Goal: Connect with others: Connect with other users

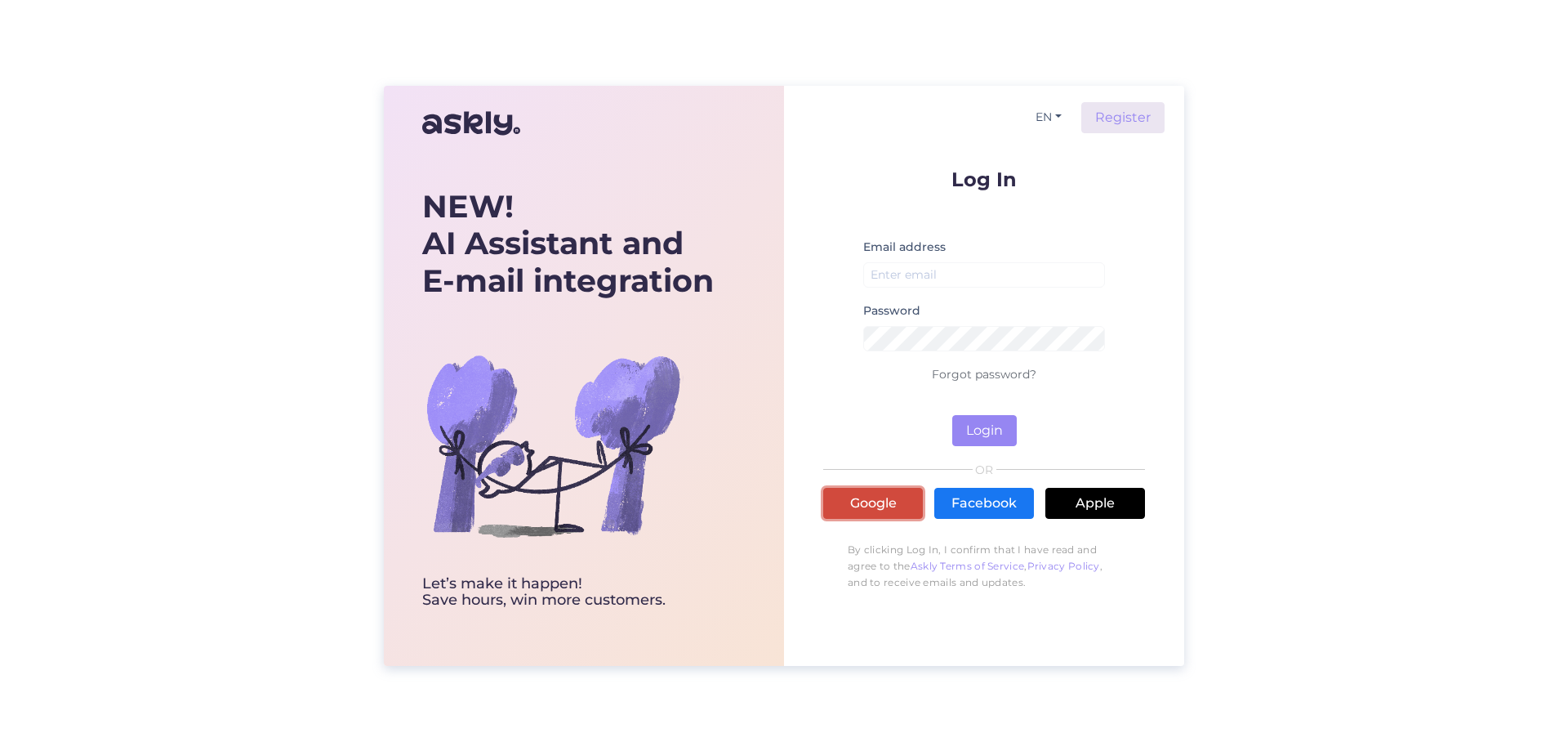
click at [862, 505] on link "Google" at bounding box center [873, 503] width 100 height 31
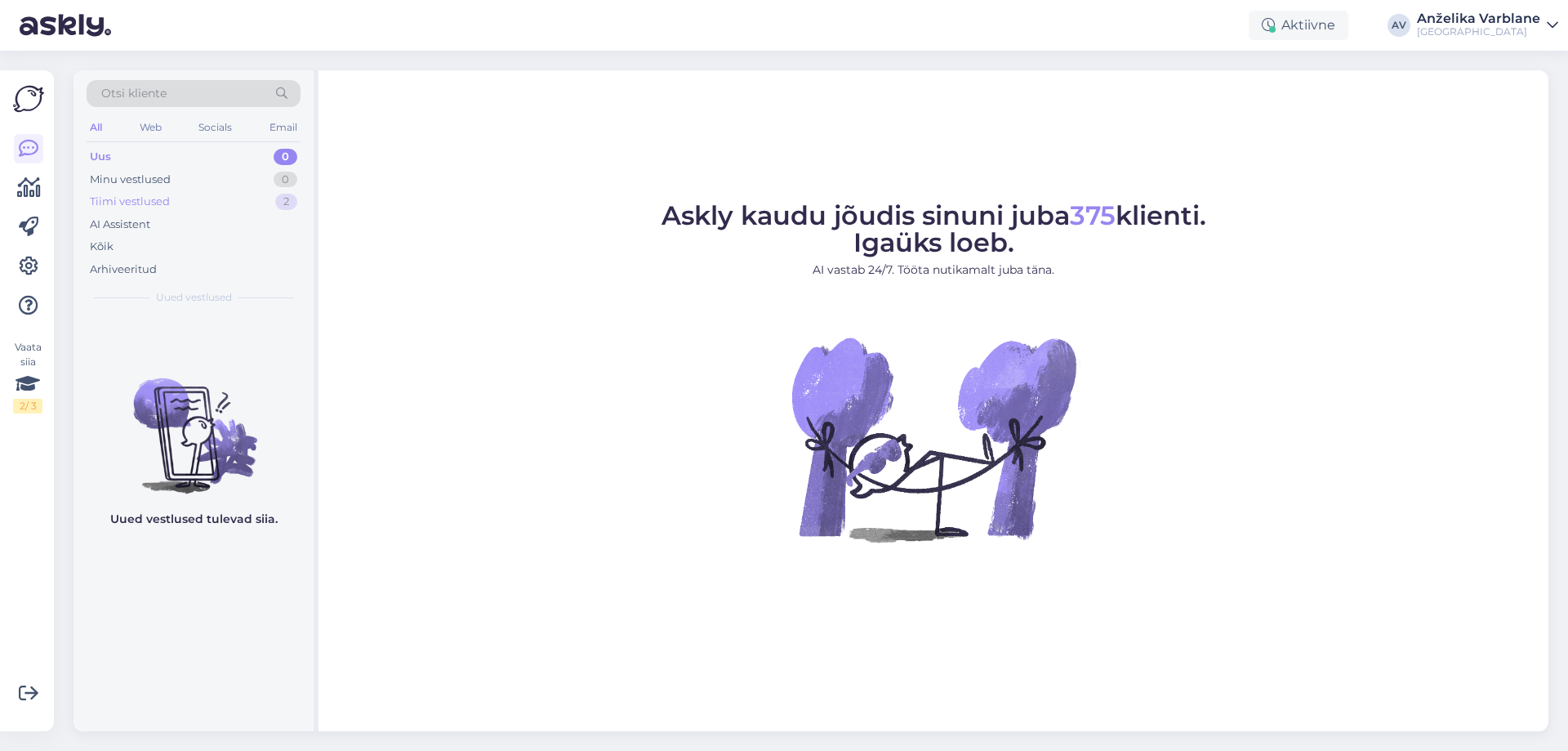
click at [187, 204] on div "Tiimi vestlused 2" at bounding box center [194, 201] width 214 height 23
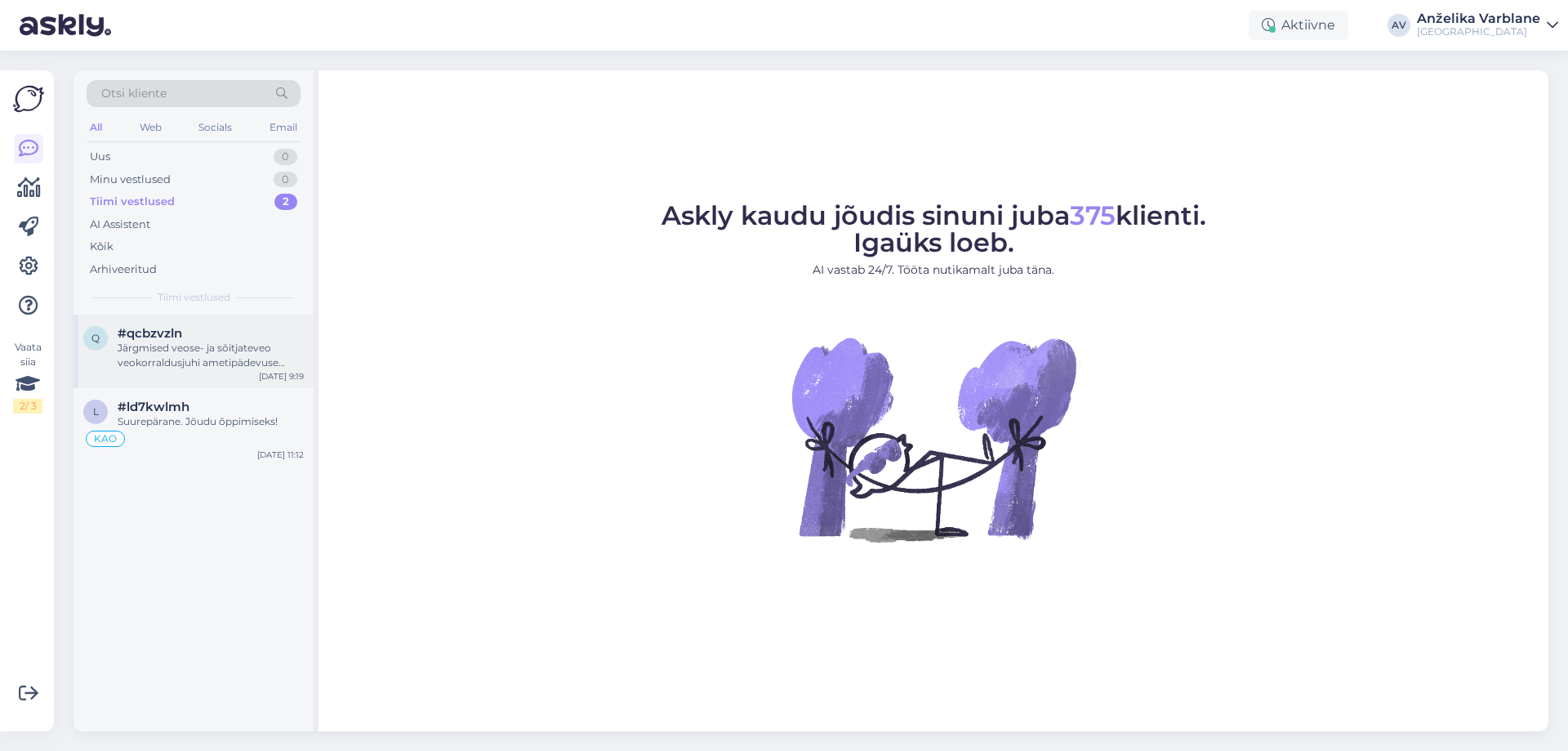
click at [196, 381] on div "q #qcbzvzln Järgmised veose- ja sõitjateveo veokorraldusjuhi ametipädevuse kool…" at bounding box center [193, 351] width 240 height 73
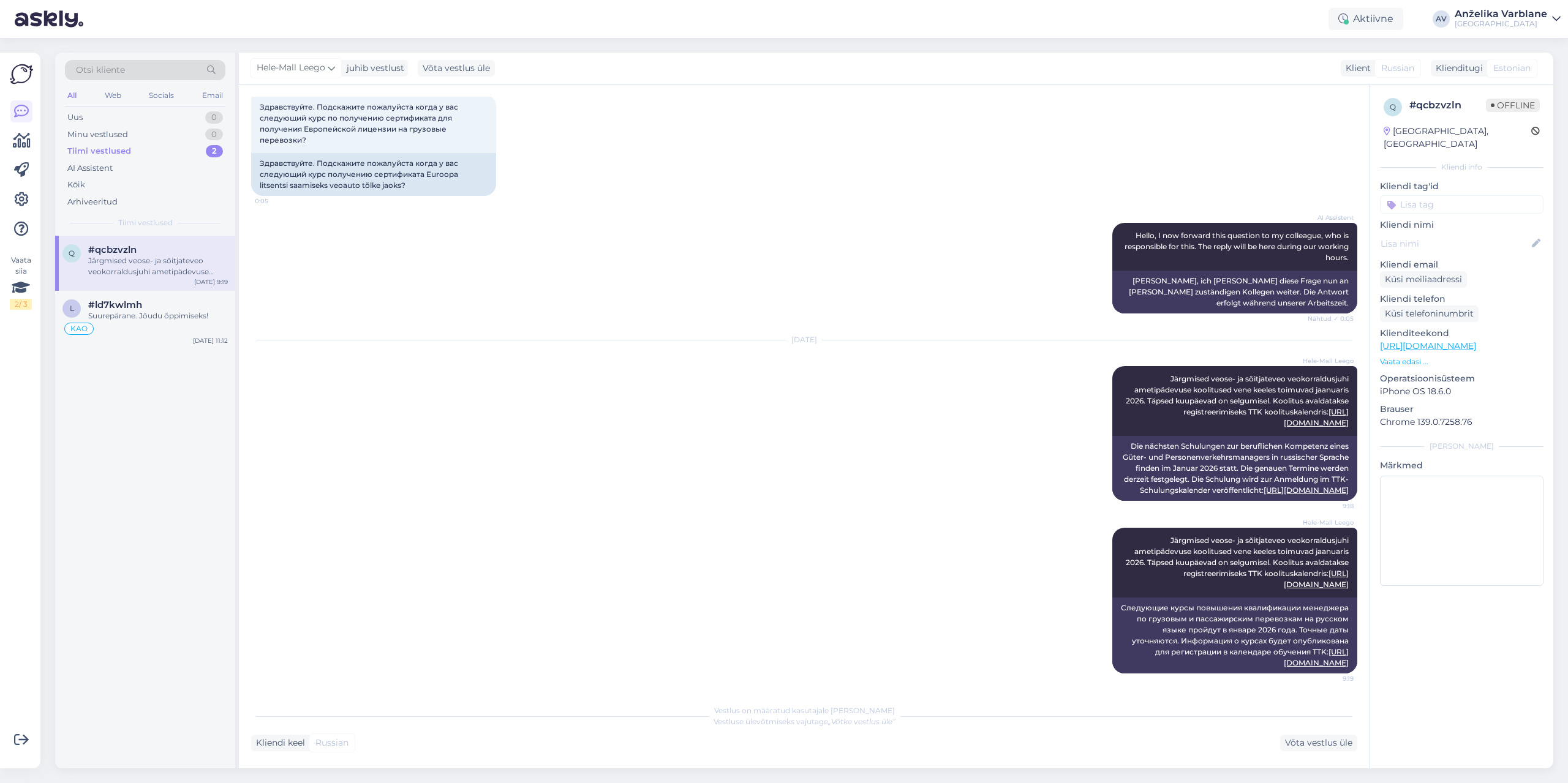
scroll to position [78, 0]
click at [126, 291] on div "l #ld7kwlmh Suurepärane. Jõudu õppimiseks! KAO [DATE] 11:12" at bounding box center [145, 320] width 180 height 59
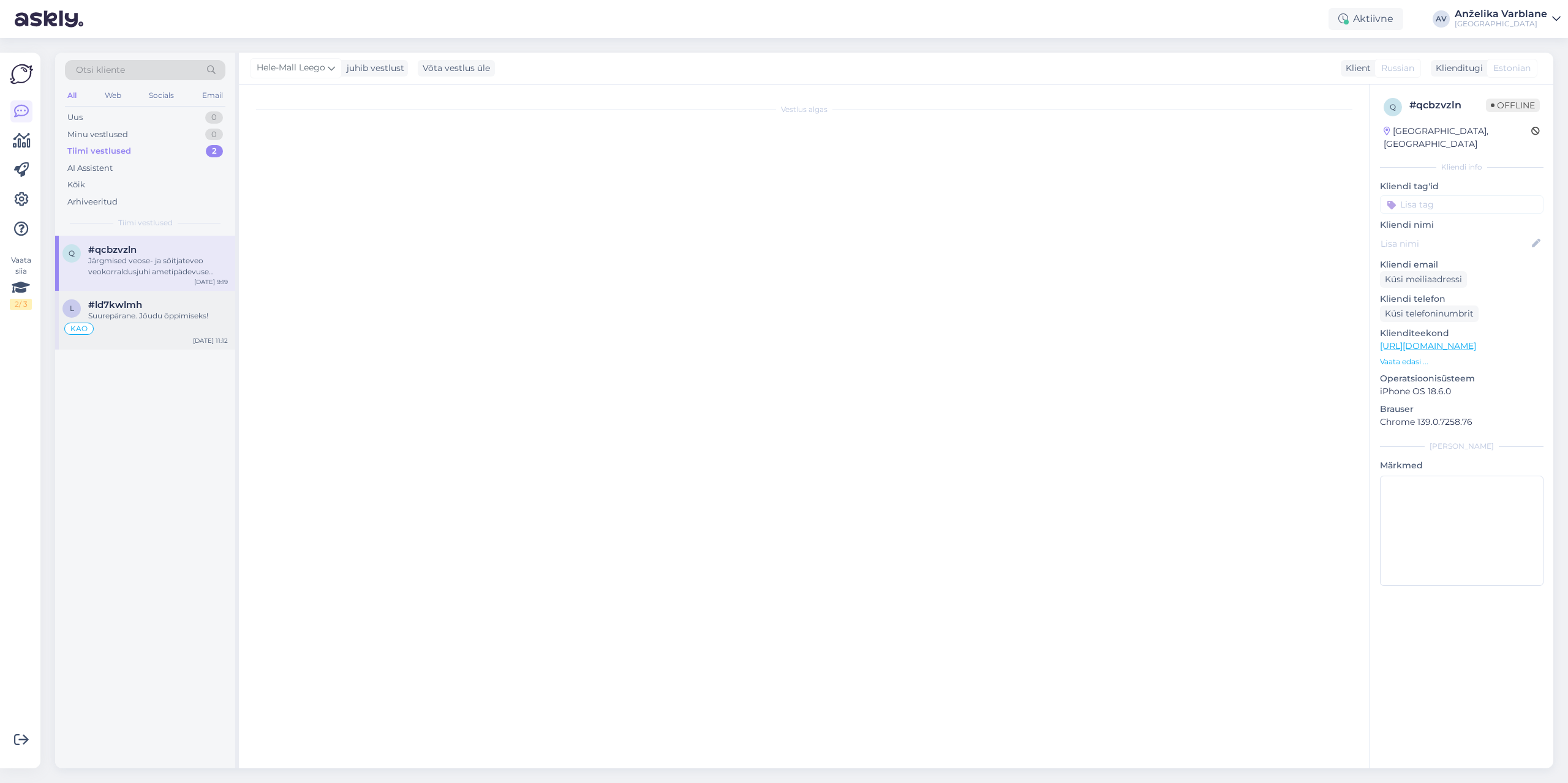
scroll to position [250, 0]
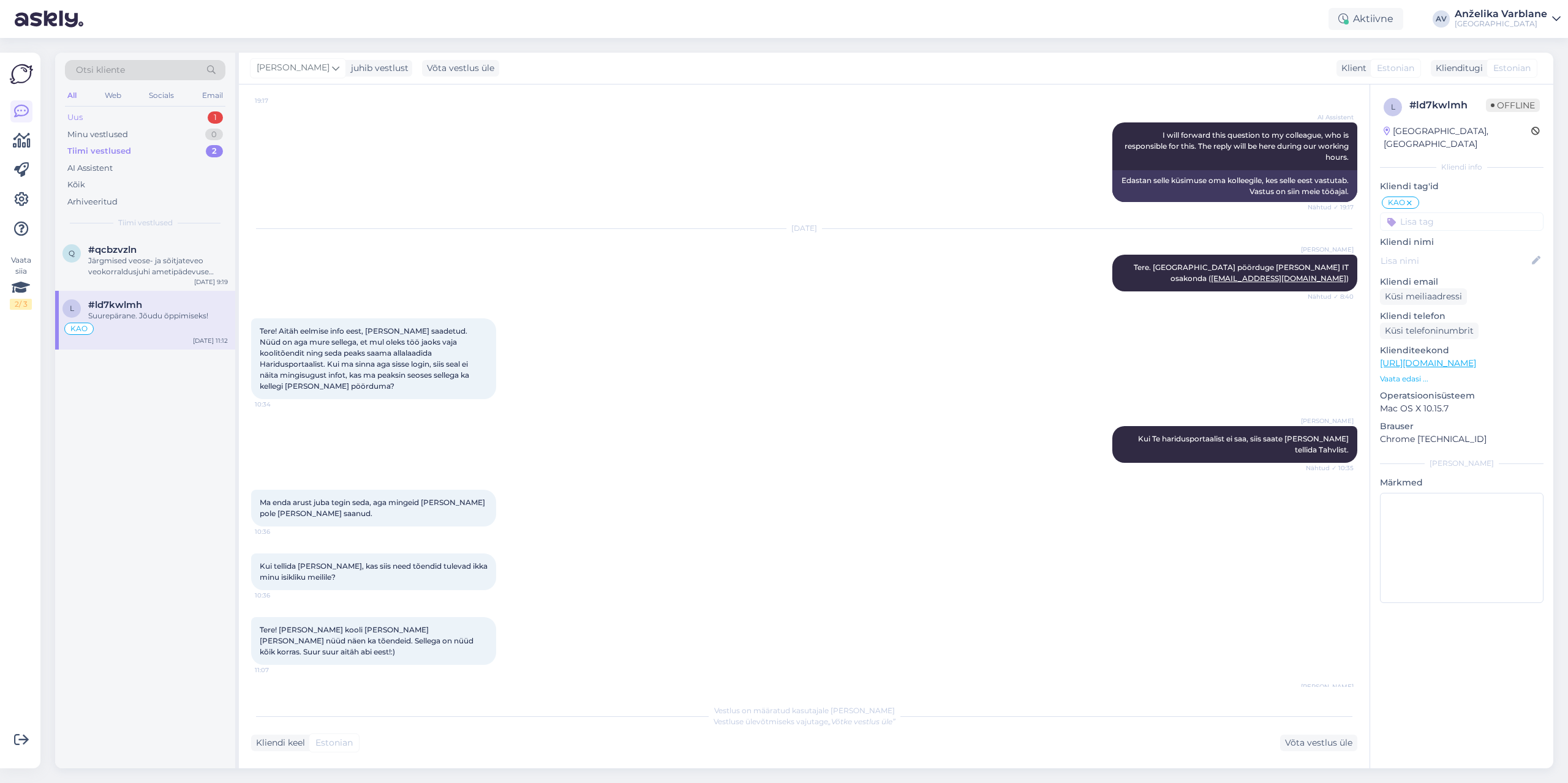
click at [180, 111] on div "Uus 1" at bounding box center [145, 117] width 160 height 17
click at [147, 254] on div "#kwcr4di9" at bounding box center [158, 250] width 140 height 11
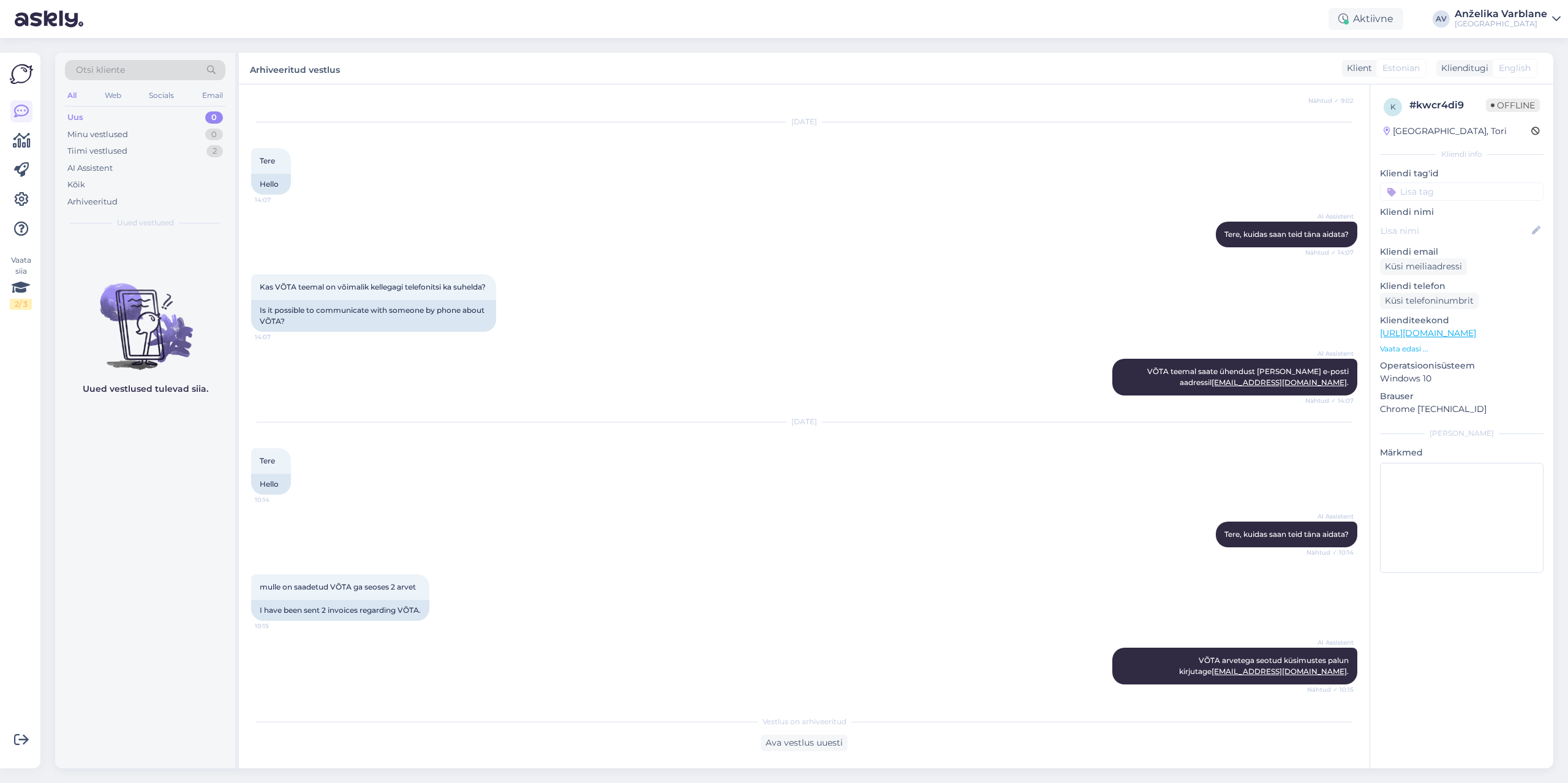
scroll to position [3000, 0]
